Goal: Contribute content

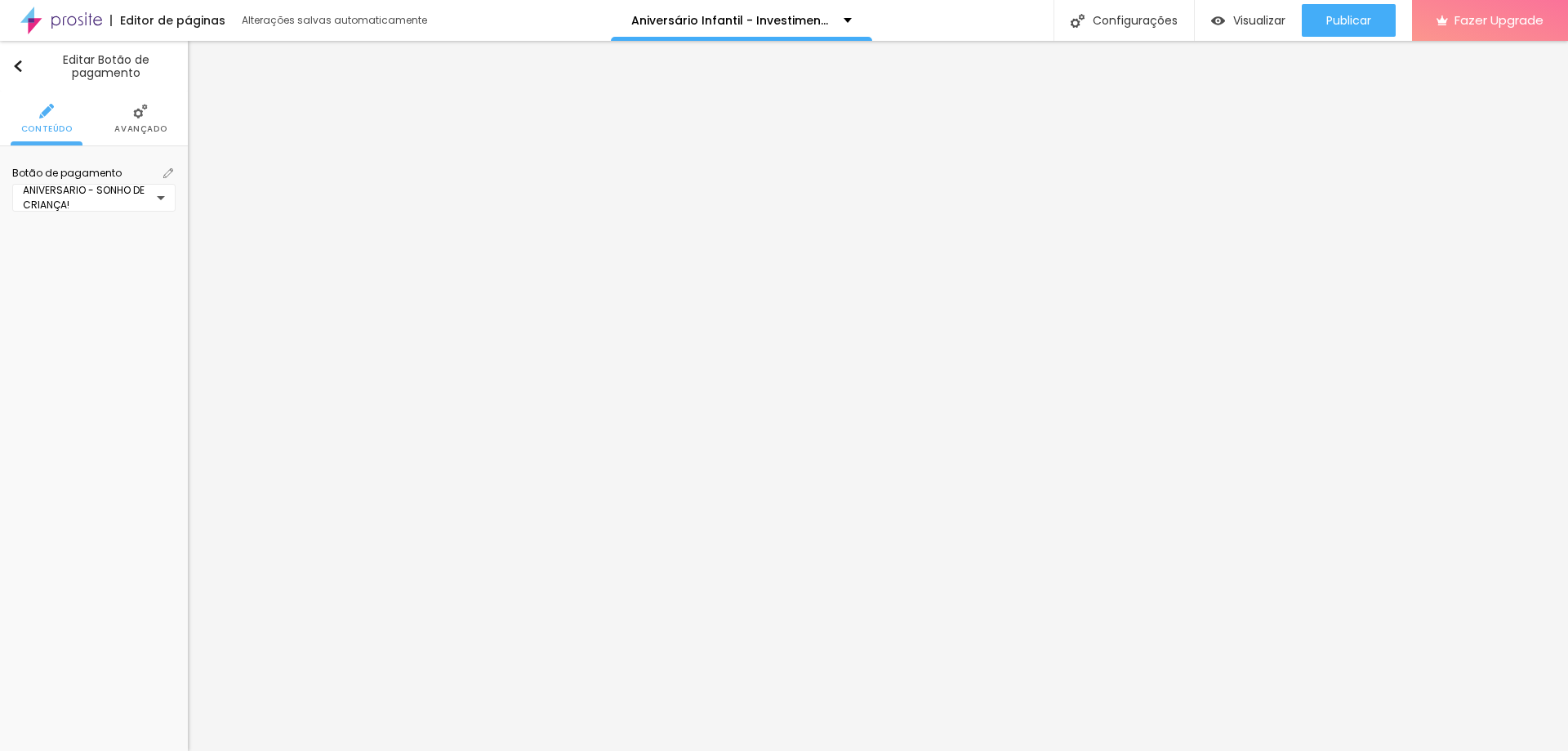
click at [137, 106] on img at bounding box center [140, 111] width 15 height 15
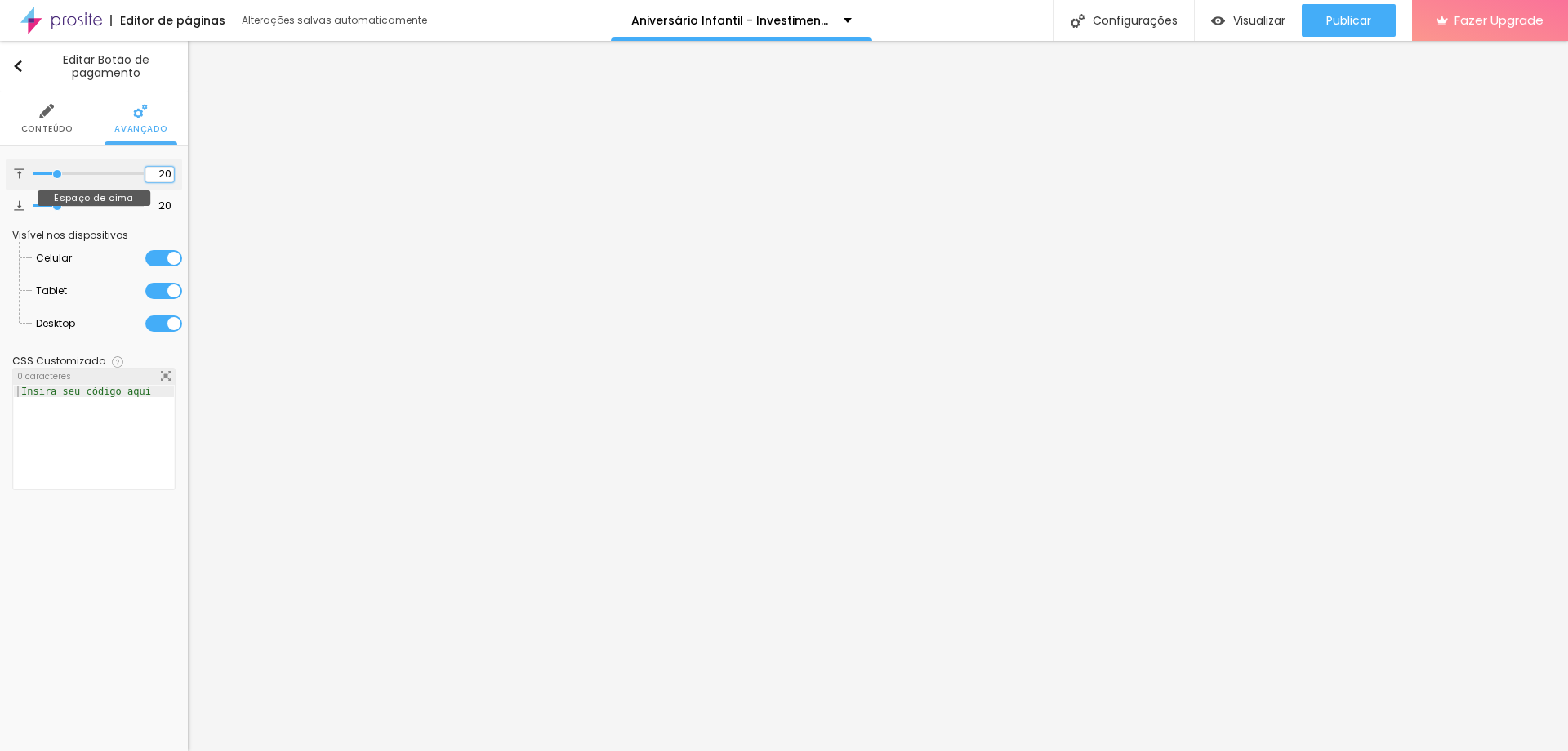
click at [163, 171] on input "20" at bounding box center [159, 174] width 28 height 15
type input "30"
click at [163, 170] on input "30" at bounding box center [159, 174] width 28 height 15
type input "40"
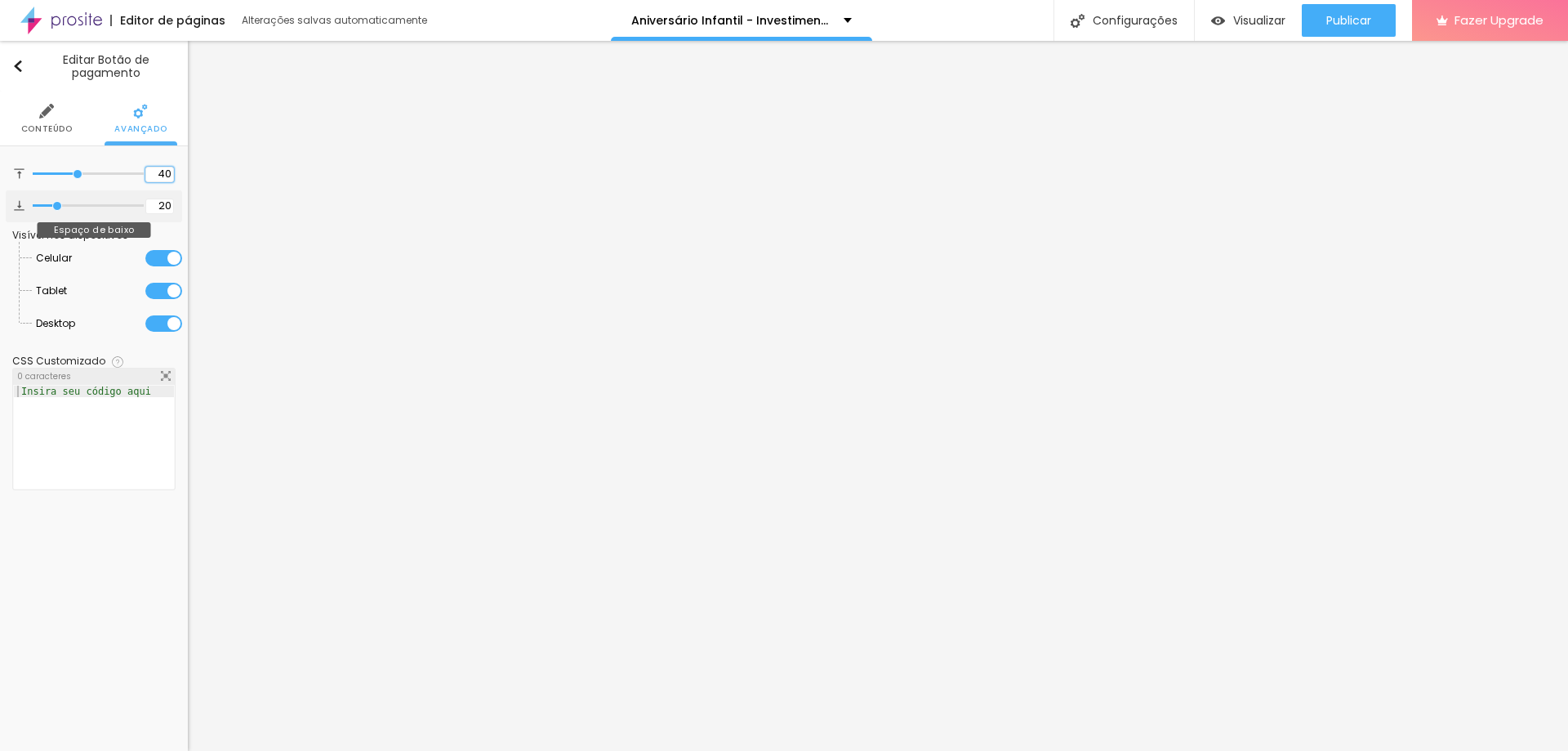
type input "40"
click at [163, 203] on input "20" at bounding box center [159, 206] width 28 height 15
type input "40"
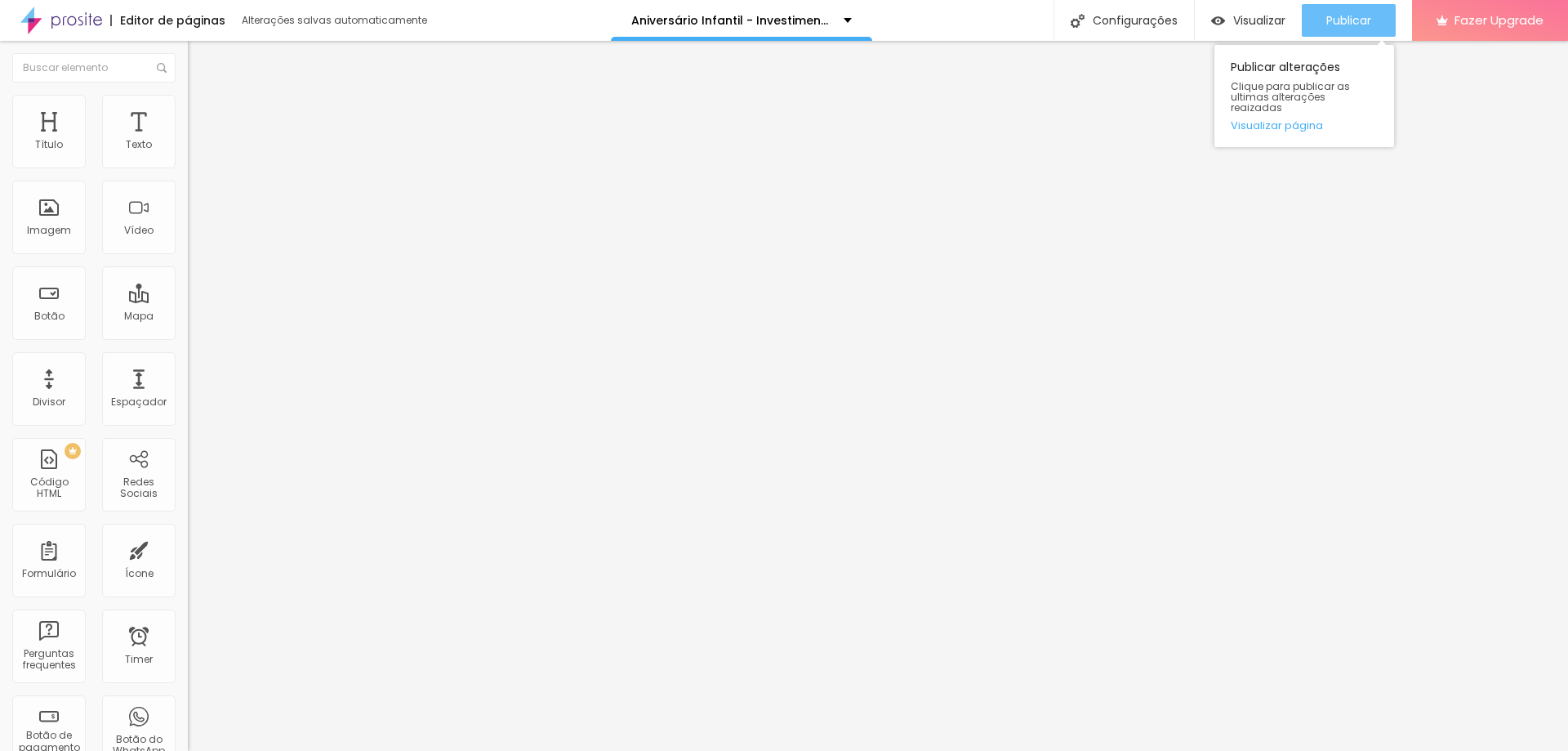
click at [1341, 24] on span "Publicar" at bounding box center [1350, 21] width 45 height 13
